Goal: Task Accomplishment & Management: Use online tool/utility

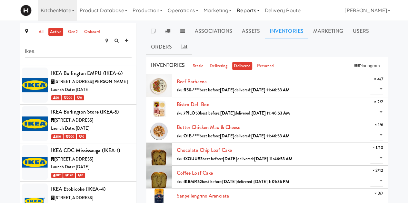
scroll to position [125, 0]
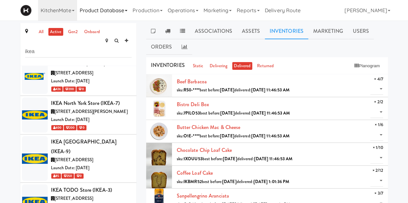
click at [104, 5] on link "Product Database" at bounding box center [103, 10] width 53 height 21
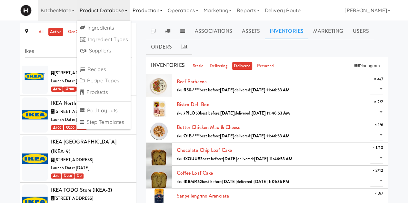
click at [155, 10] on link "Production" at bounding box center [147, 10] width 35 height 21
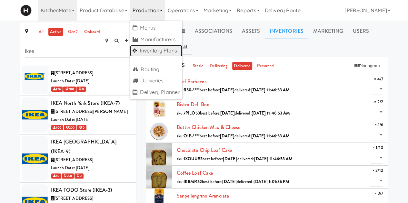
click at [153, 50] on link "Inventory Plans" at bounding box center [156, 51] width 52 height 12
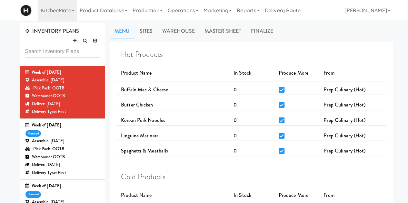
click at [81, 185] on div "Week of [DATE]" at bounding box center [62, 186] width 75 height 8
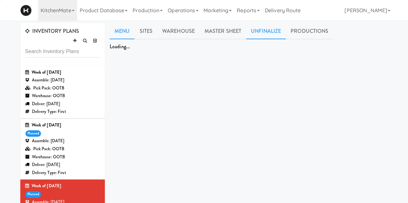
click at [265, 33] on link "Unfinalize" at bounding box center [266, 31] width 40 height 16
